Goal: Navigation & Orientation: Understand site structure

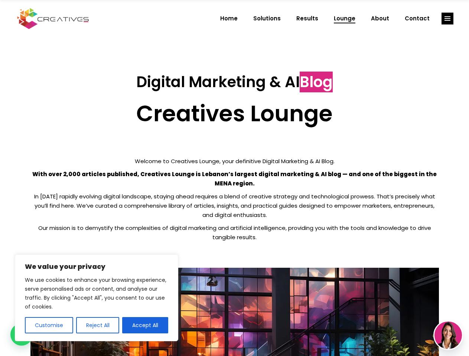
click at [234, 178] on p "With over 2,000 articles published, Creatives Lounge is Lebanon’s largest digit…" at bounding box center [234, 179] width 408 height 19
click at [49, 325] on button "Customise" at bounding box center [49, 325] width 48 height 16
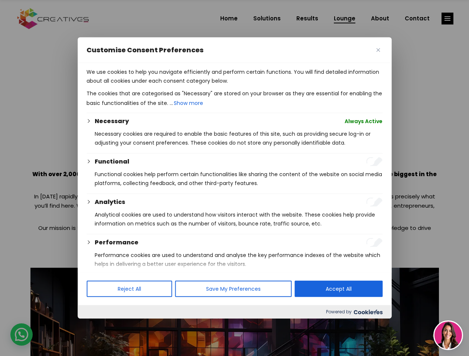
click at [97, 325] on div at bounding box center [234, 178] width 469 height 356
click at [447, 19] on div at bounding box center [234, 178] width 469 height 356
click at [448, 335] on img at bounding box center [447, 335] width 27 height 27
